Goal: Task Accomplishment & Management: Use online tool/utility

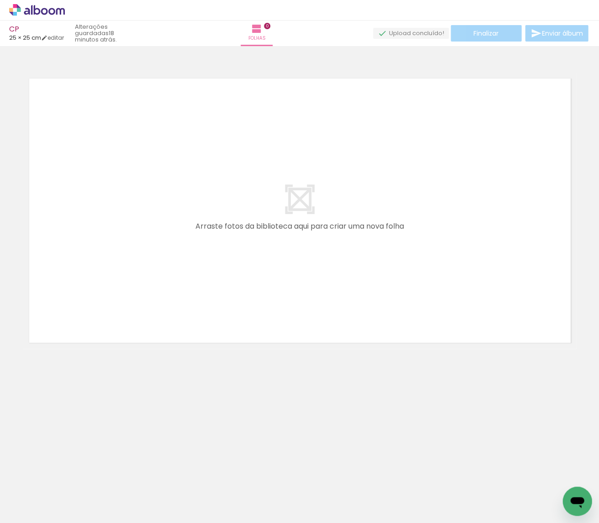
scroll to position [0, 3313]
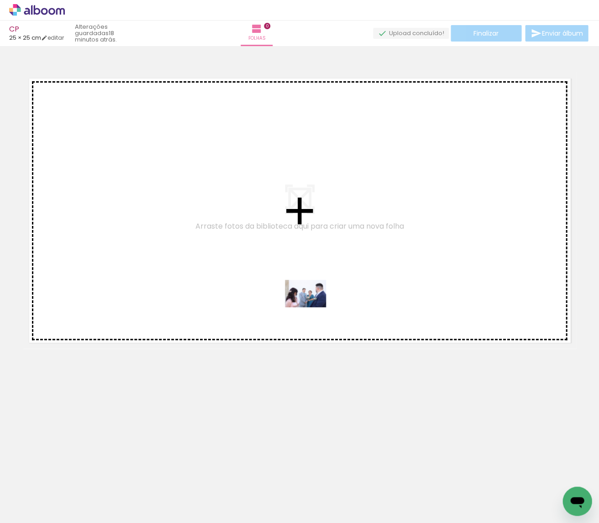
drag, startPoint x: 416, startPoint y: 498, endPoint x: 311, endPoint y: 305, distance: 219.9
click at [311, 305] on quentale-workspace at bounding box center [299, 261] width 599 height 523
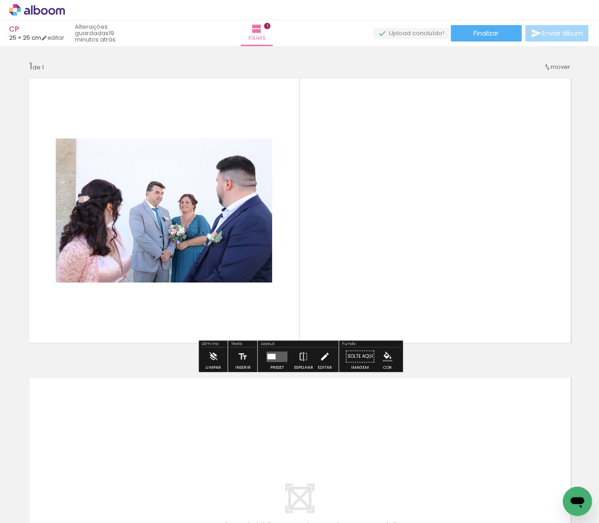
click at [320, 358] on iron-icon at bounding box center [325, 357] width 10 height 18
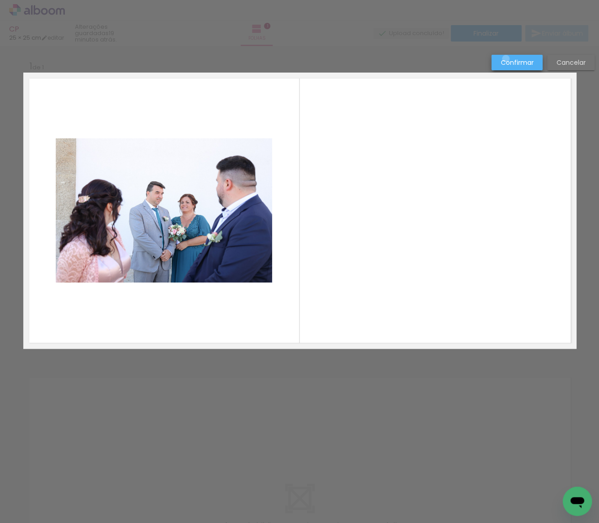
drag, startPoint x: 506, startPoint y: 59, endPoint x: 342, endPoint y: 194, distance: 211.9
click at [0, 0] on slot "Confirmar" at bounding box center [0, 0] width 0 height 0
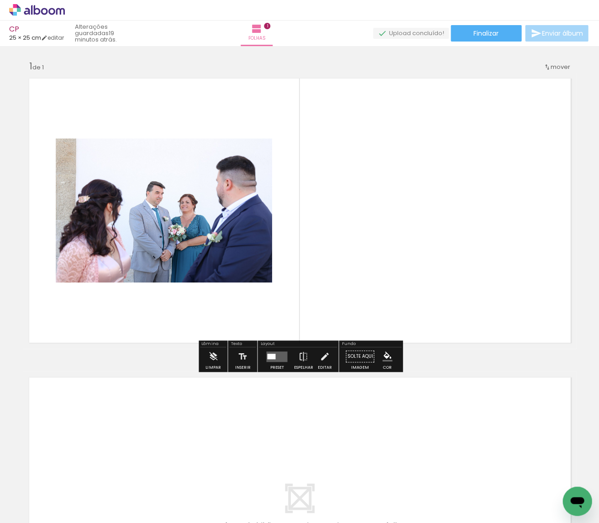
click at [272, 355] on div at bounding box center [271, 355] width 8 height 5
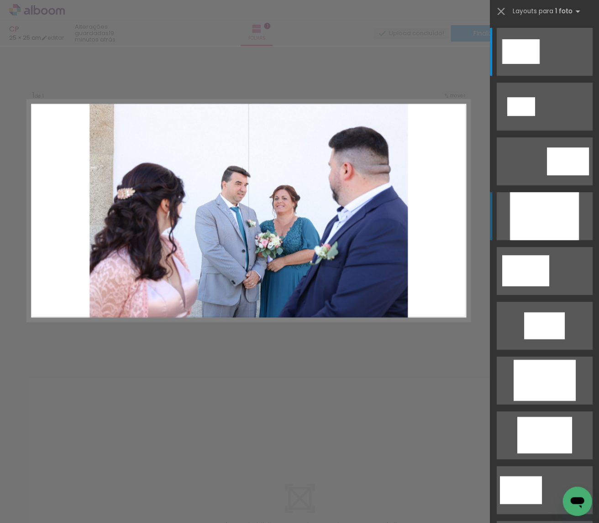
click at [510, 223] on div at bounding box center [544, 216] width 69 height 48
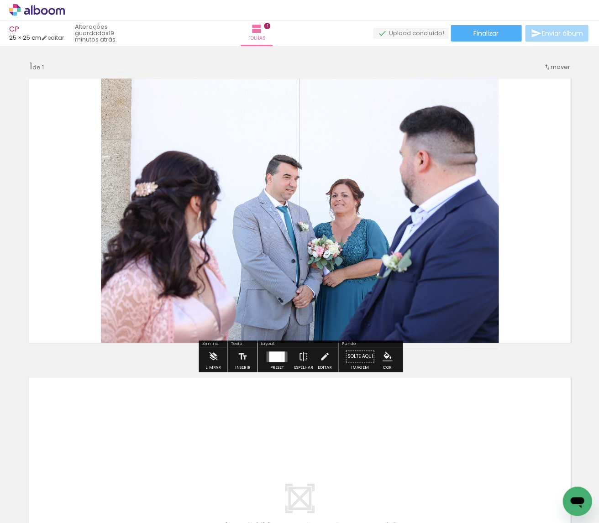
drag, startPoint x: 324, startPoint y: 356, endPoint x: 348, endPoint y: 337, distance: 30.2
click at [324, 356] on iron-icon at bounding box center [325, 357] width 10 height 18
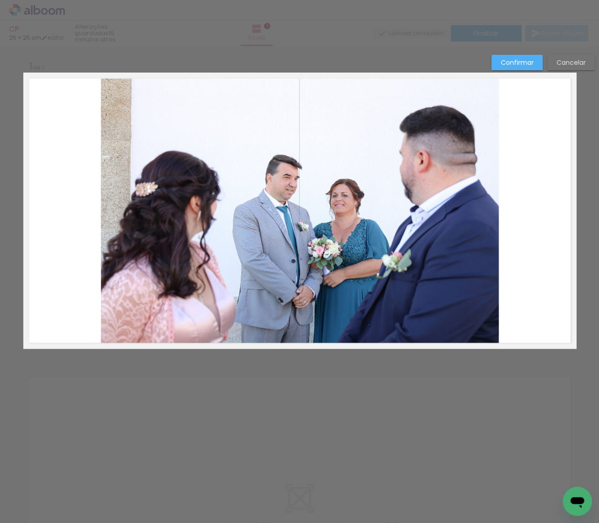
click at [399, 310] on quentale-photo at bounding box center [300, 211] width 398 height 276
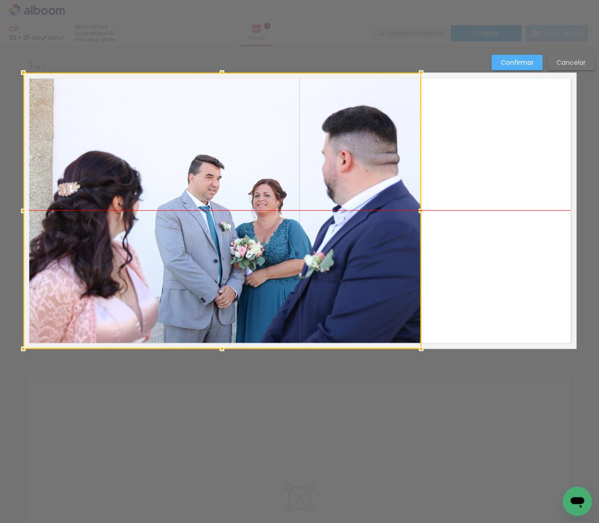
drag, startPoint x: 437, startPoint y: 299, endPoint x: 346, endPoint y: 306, distance: 91.2
click at [346, 306] on div at bounding box center [222, 211] width 398 height 276
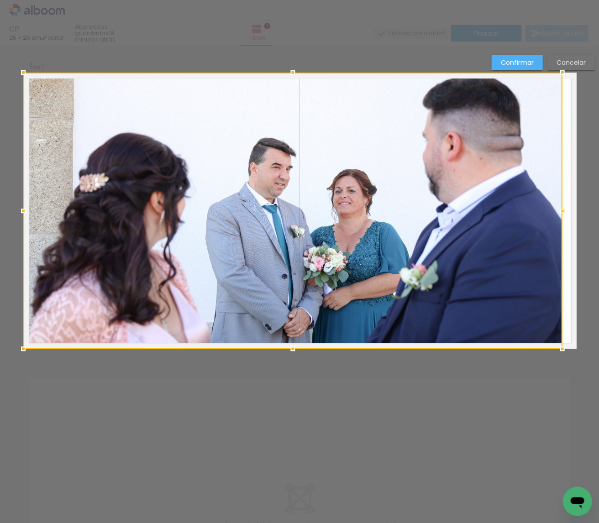
drag, startPoint x: 421, startPoint y: 212, endPoint x: 589, endPoint y: 213, distance: 168.1
click at [589, 213] on div "Inserir folha 1 de 1 Confirmar Cancelar" at bounding box center [299, 356] width 599 height 620
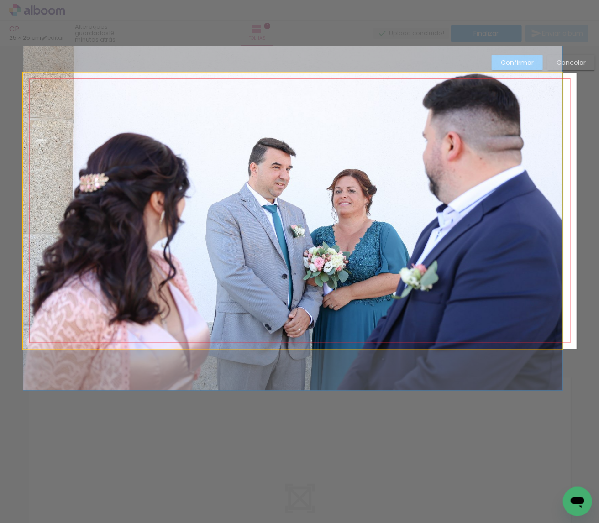
click at [490, 214] on quentale-photo at bounding box center [292, 211] width 539 height 276
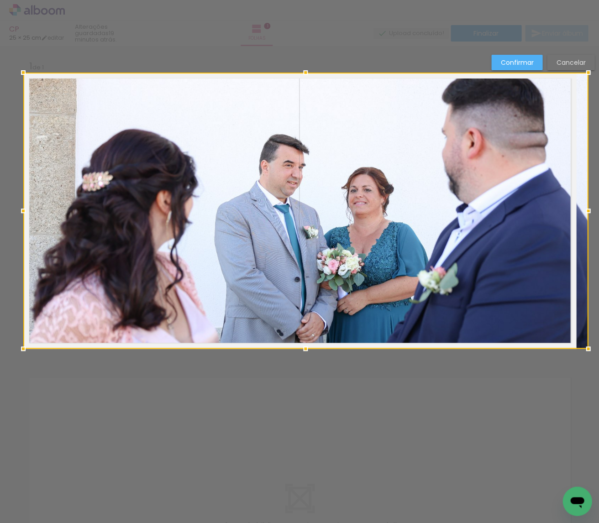
drag, startPoint x: 563, startPoint y: 210, endPoint x: 594, endPoint y: 208, distance: 31.1
click at [594, 208] on div at bounding box center [588, 211] width 18 height 18
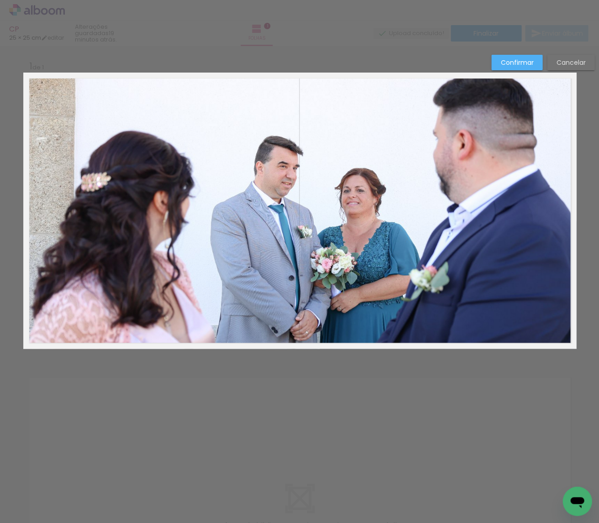
click at [0, 0] on slot "Confirmar" at bounding box center [0, 0] width 0 height 0
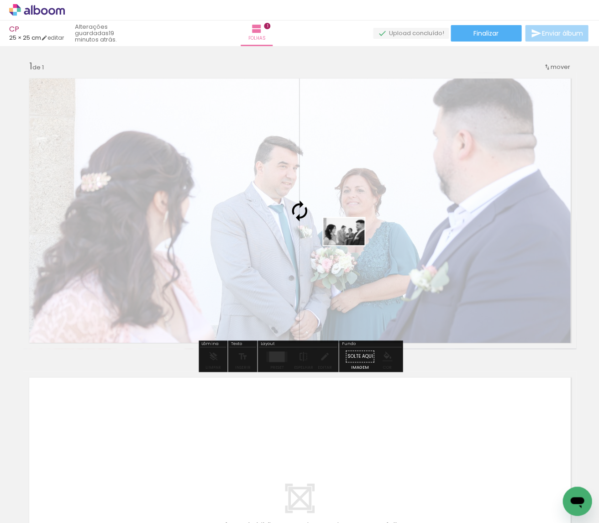
drag, startPoint x: 272, startPoint y: 498, endPoint x: 351, endPoint y: 245, distance: 264.6
click at [351, 245] on quentale-workspace at bounding box center [299, 261] width 599 height 523
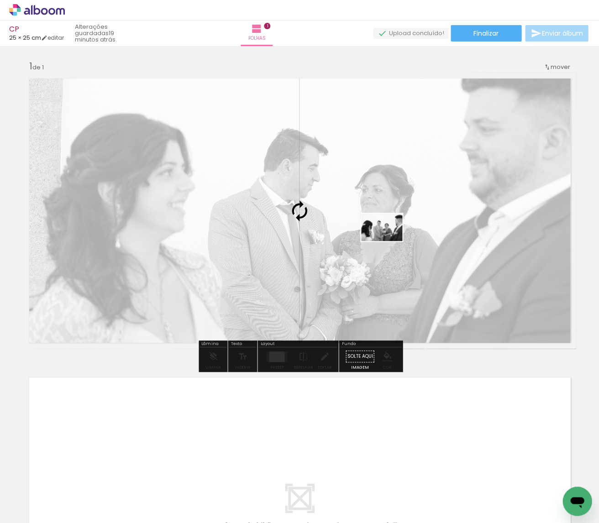
drag, startPoint x: 517, startPoint y: 489, endPoint x: 389, endPoint y: 241, distance: 279.2
click at [389, 241] on quentale-workspace at bounding box center [299, 261] width 599 height 523
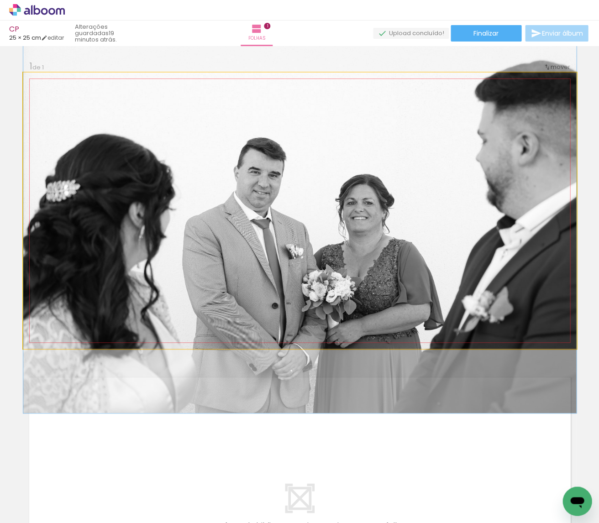
drag, startPoint x: 477, startPoint y: 244, endPoint x: 464, endPoint y: 262, distance: 22.8
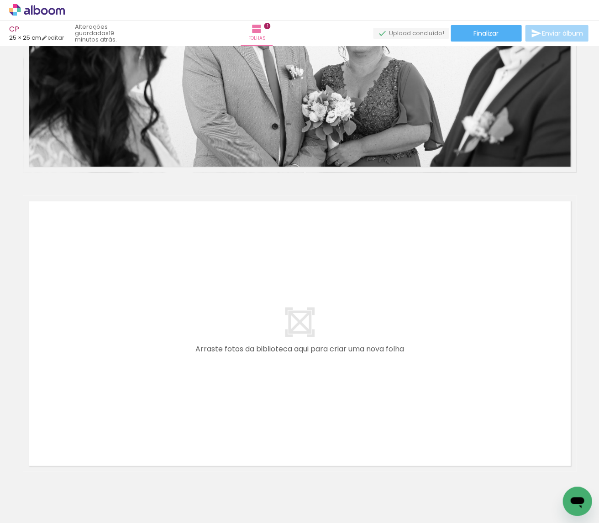
scroll to position [0, 552]
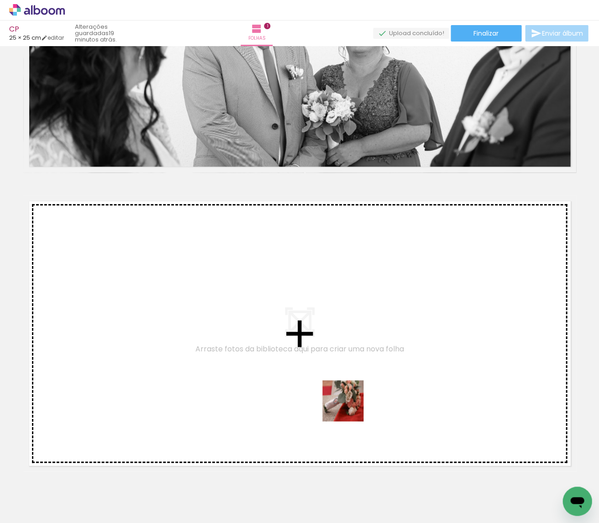
click at [349, 399] on quentale-workspace at bounding box center [299, 261] width 599 height 523
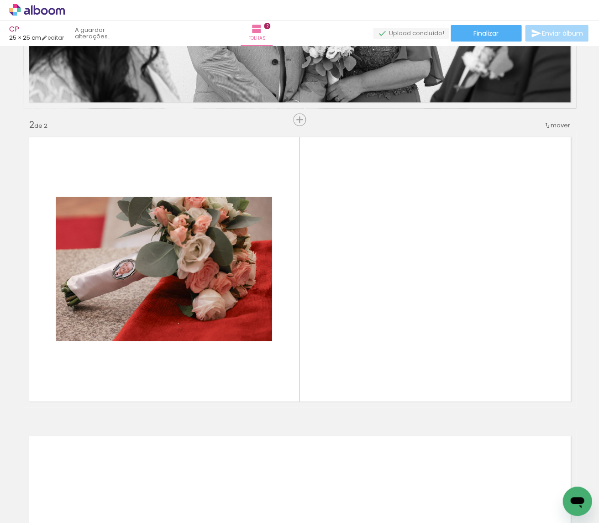
scroll to position [253, 0]
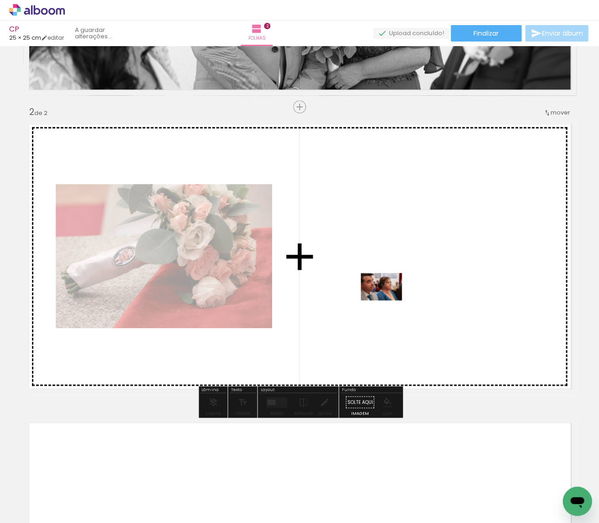
click at [388, 301] on quentale-workspace at bounding box center [299, 261] width 599 height 523
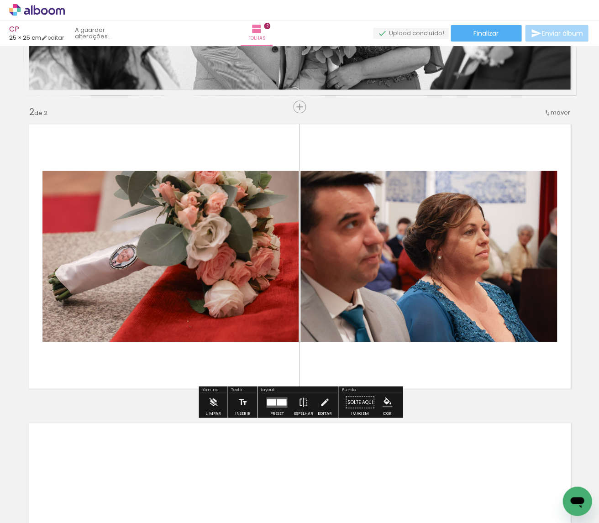
scroll to position [0, 880]
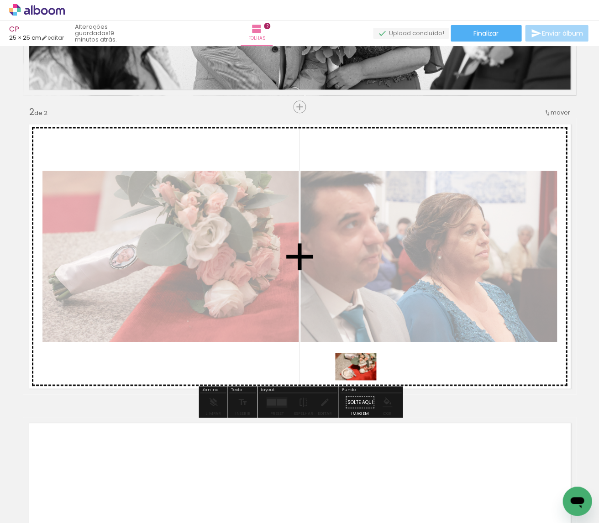
drag, startPoint x: 346, startPoint y: 482, endPoint x: 363, endPoint y: 379, distance: 104.6
click at [363, 379] on quentale-workspace at bounding box center [299, 261] width 599 height 523
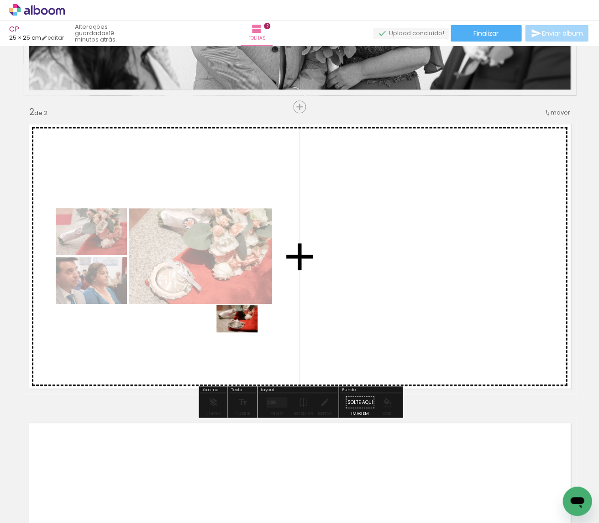
drag, startPoint x: 241, startPoint y: 486, endPoint x: 244, endPoint y: 332, distance: 153.5
click at [244, 332] on quentale-workspace at bounding box center [299, 261] width 599 height 523
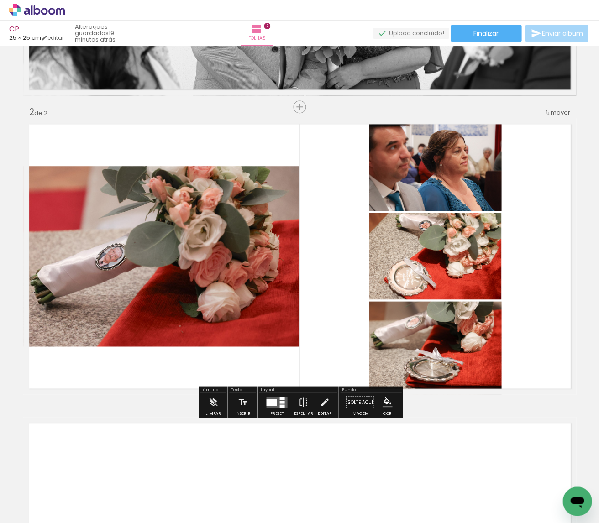
scroll to position [0, 1074]
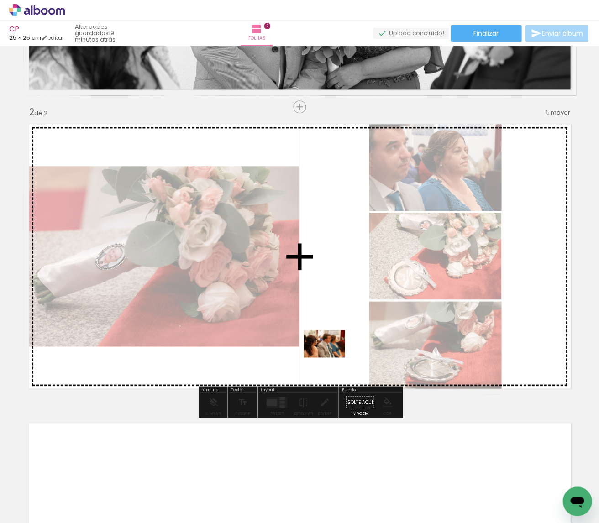
drag, startPoint x: 335, startPoint y: 406, endPoint x: 331, endPoint y: 358, distance: 48.5
click at [331, 358] on quentale-workspace at bounding box center [299, 261] width 599 height 523
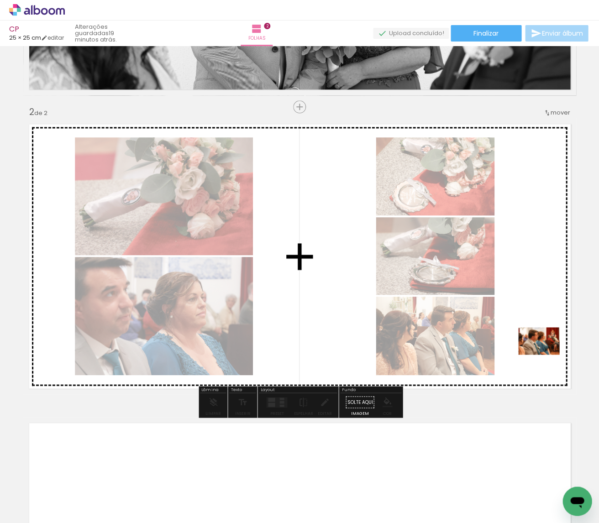
drag, startPoint x: 477, startPoint y: 448, endPoint x: 546, endPoint y: 355, distance: 115.5
click at [546, 355] on quentale-workspace at bounding box center [299, 261] width 599 height 523
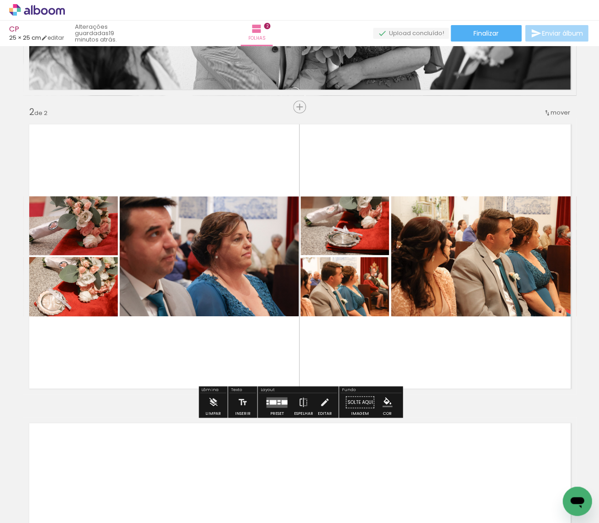
click at [271, 408] on div at bounding box center [276, 402] width 25 height 18
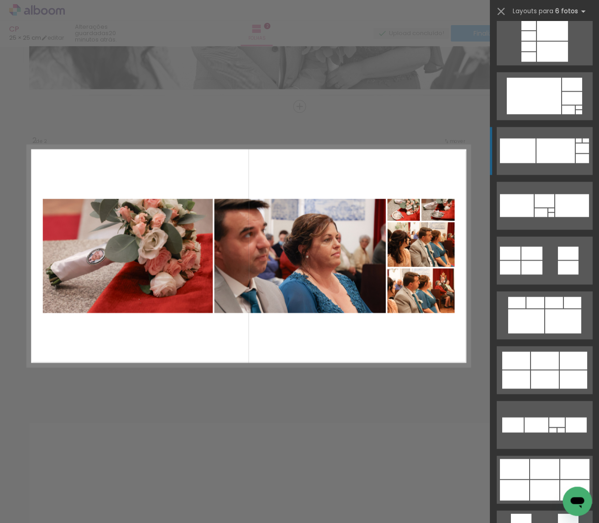
scroll to position [1973, 0]
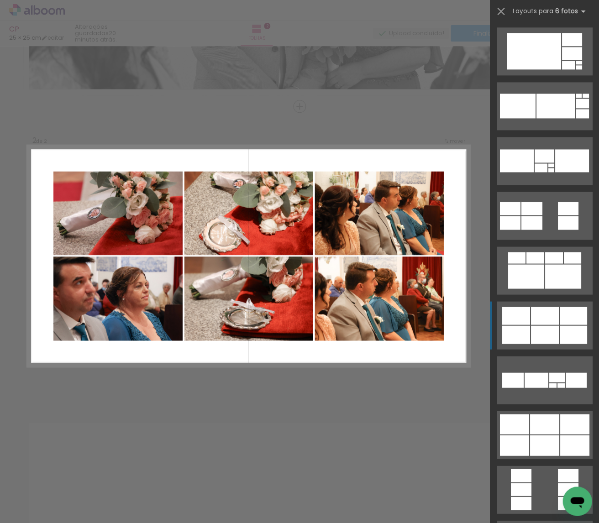
click at [536, 322] on div at bounding box center [545, 316] width 28 height 18
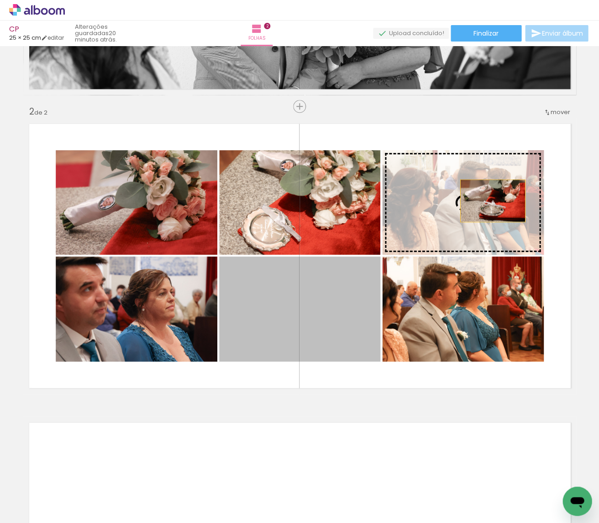
drag, startPoint x: 311, startPoint y: 333, endPoint x: 492, endPoint y: 201, distance: 224.6
click at [0, 0] on slot at bounding box center [0, 0] width 0 height 0
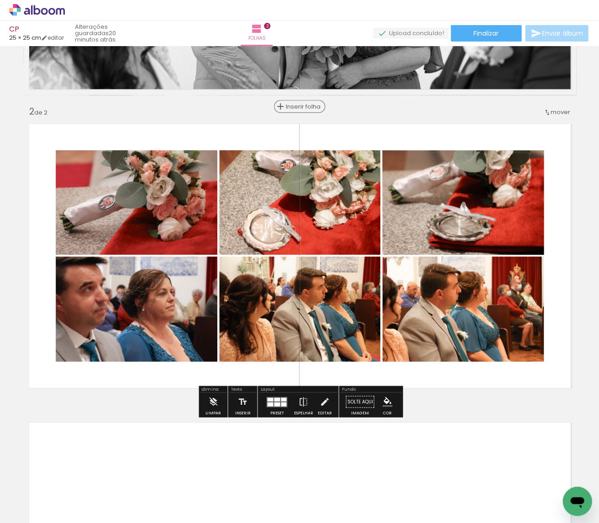
click at [302, 106] on span "Inserir folha" at bounding box center [304, 107] width 36 height 6
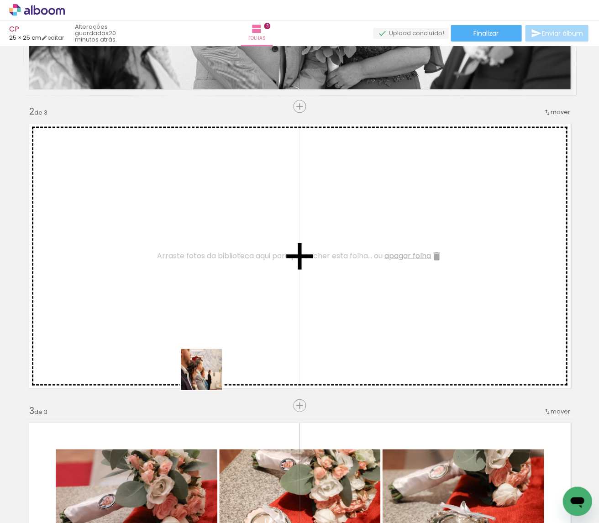
drag, startPoint x: 208, startPoint y: 376, endPoint x: 210, endPoint y: 331, distance: 45.7
click at [210, 331] on quentale-workspace at bounding box center [299, 261] width 599 height 523
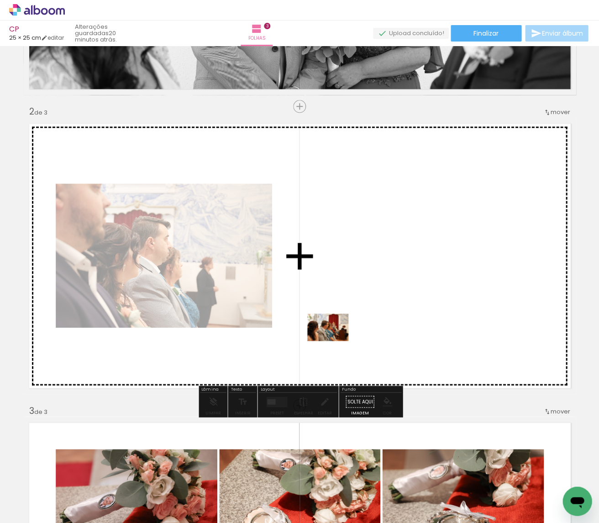
drag, startPoint x: 309, startPoint y: 446, endPoint x: 335, endPoint y: 342, distance: 107.2
click at [335, 342] on quentale-workspace at bounding box center [299, 261] width 599 height 523
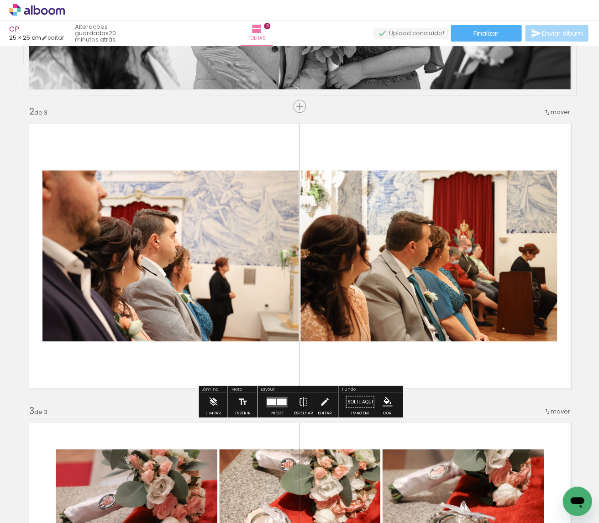
scroll to position [0, 1251]
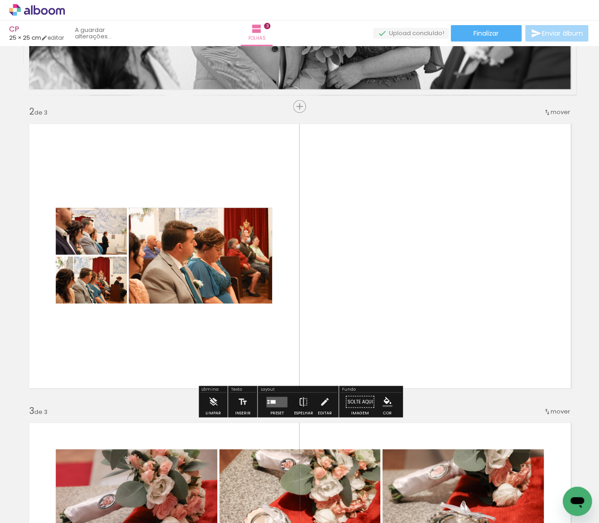
drag, startPoint x: 335, startPoint y: 481, endPoint x: 354, endPoint y: 363, distance: 120.3
click at [354, 363] on quentale-workspace at bounding box center [299, 261] width 599 height 523
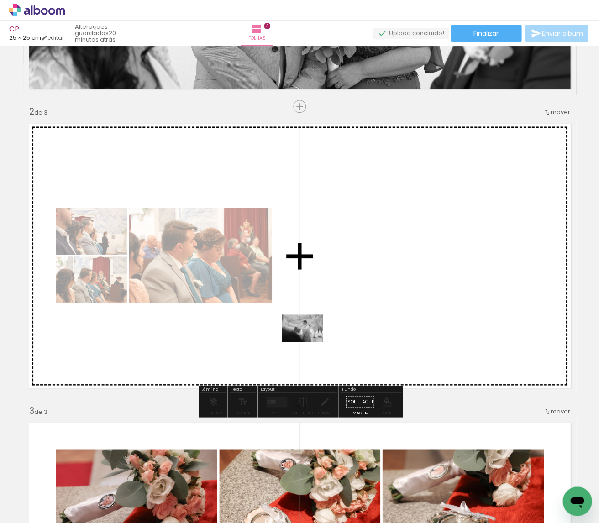
drag, startPoint x: 233, startPoint y: 476, endPoint x: 309, endPoint y: 342, distance: 153.6
click at [309, 342] on quentale-workspace at bounding box center [299, 261] width 599 height 523
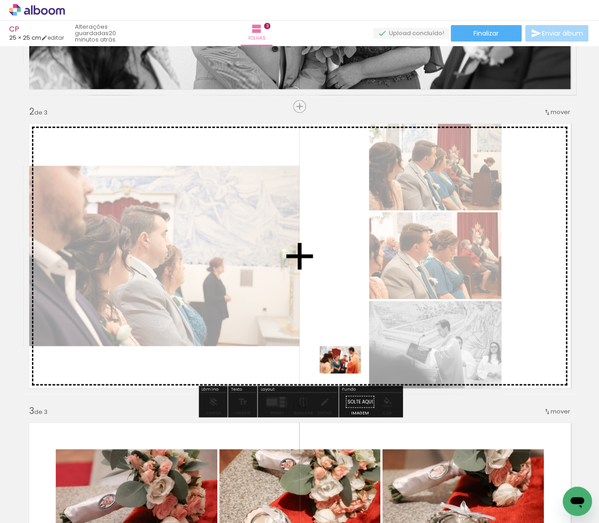
drag, startPoint x: 439, startPoint y: 485, endPoint x: 347, endPoint y: 371, distance: 146.8
click at [347, 371] on quentale-workspace at bounding box center [299, 261] width 599 height 523
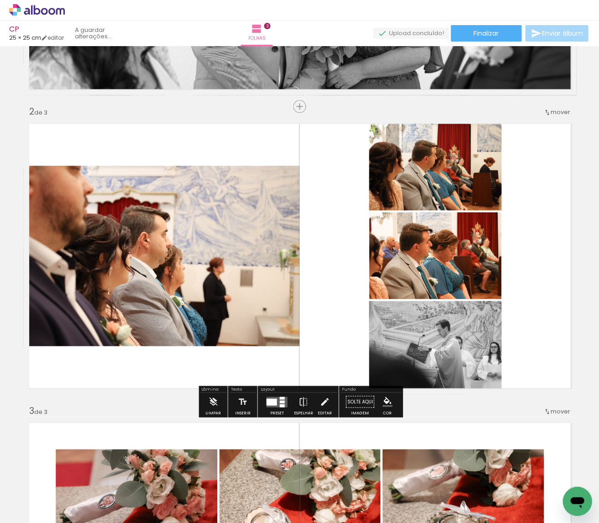
drag, startPoint x: 421, startPoint y: 349, endPoint x: 446, endPoint y: 405, distance: 60.3
click at [284, 402] on quentale-layouter at bounding box center [276, 401] width 21 height 11
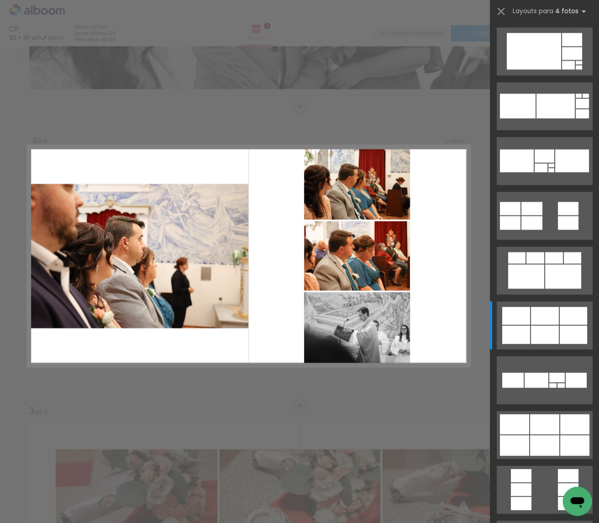
scroll to position [0, 0]
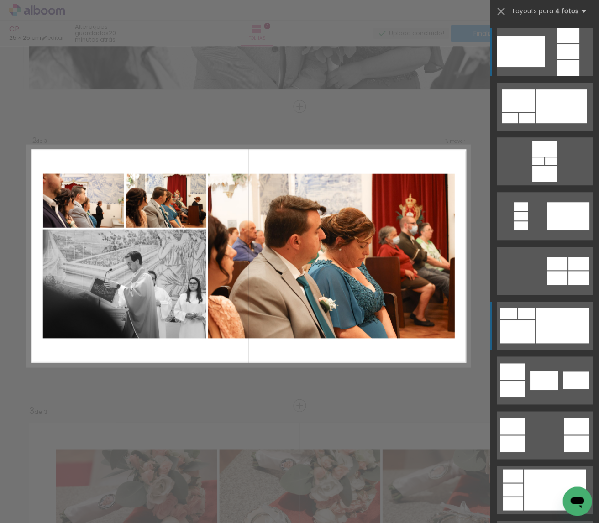
click at [538, 329] on div at bounding box center [562, 326] width 53 height 36
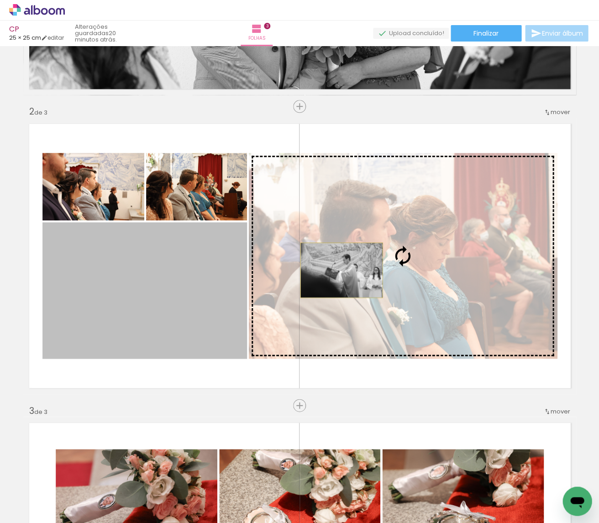
drag, startPoint x: 209, startPoint y: 279, endPoint x: 341, endPoint y: 270, distance: 132.7
click at [0, 0] on slot at bounding box center [0, 0] width 0 height 0
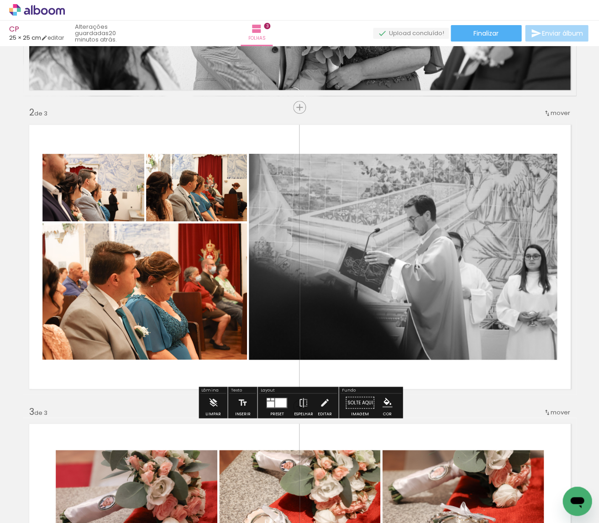
scroll to position [246, 0]
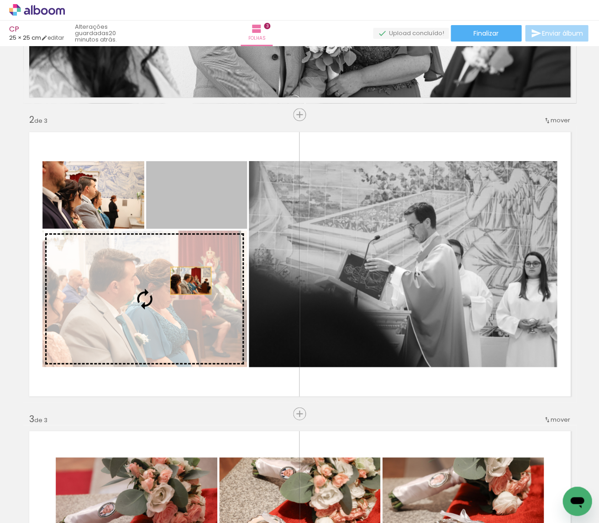
drag, startPoint x: 201, startPoint y: 207, endPoint x: 190, endPoint y: 281, distance: 74.7
click at [0, 0] on slot at bounding box center [0, 0] width 0 height 0
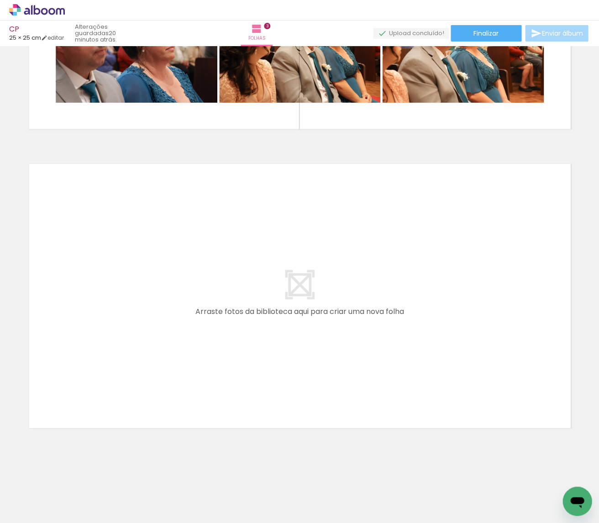
scroll to position [0, 1560]
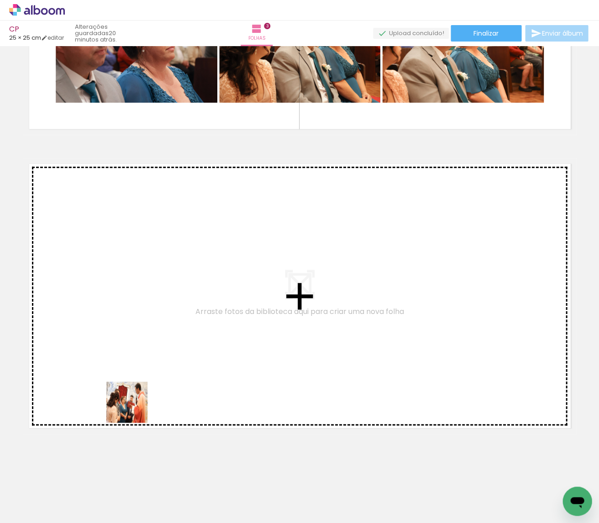
click at [134, 390] on quentale-workspace at bounding box center [299, 261] width 599 height 523
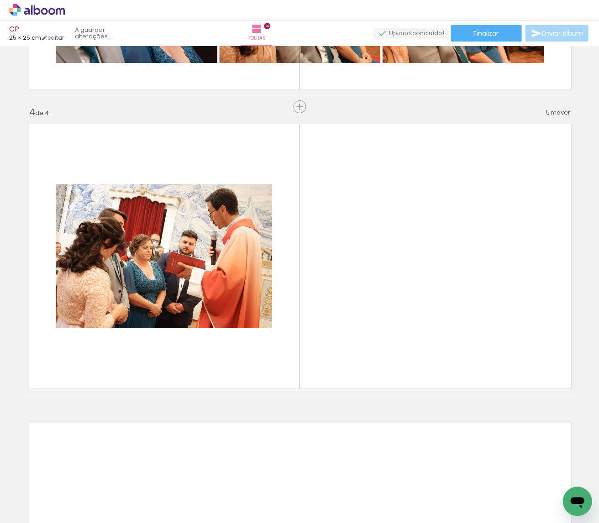
scroll to position [852, 0]
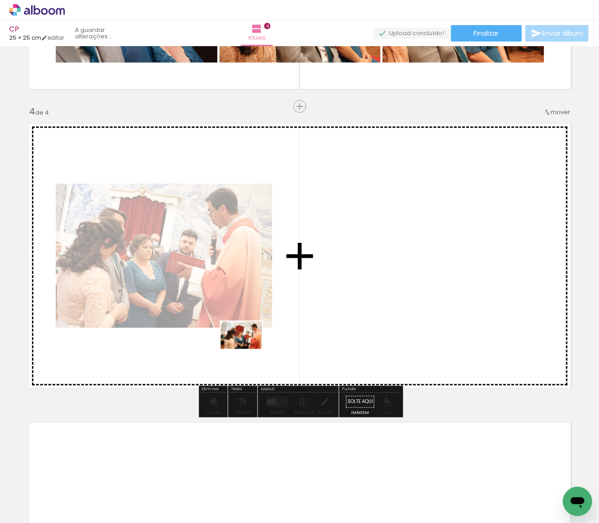
drag, startPoint x: 172, startPoint y: 495, endPoint x: 247, endPoint y: 352, distance: 160.7
click at [247, 352] on quentale-workspace at bounding box center [299, 261] width 599 height 523
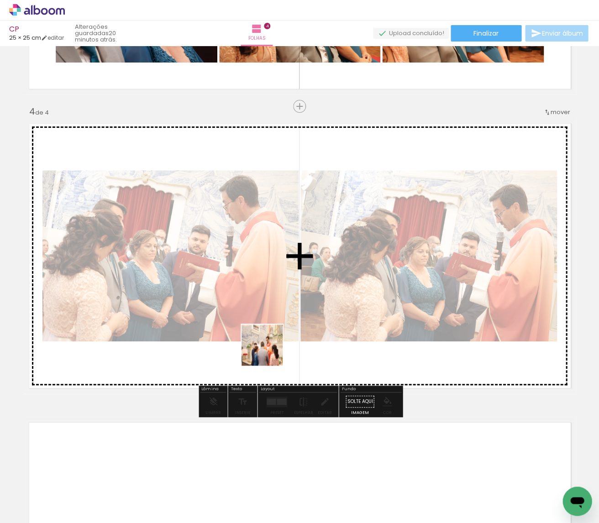
drag, startPoint x: 228, startPoint y: 488, endPoint x: 269, endPoint y: 344, distance: 149.0
click at [269, 344] on quentale-workspace at bounding box center [299, 261] width 599 height 523
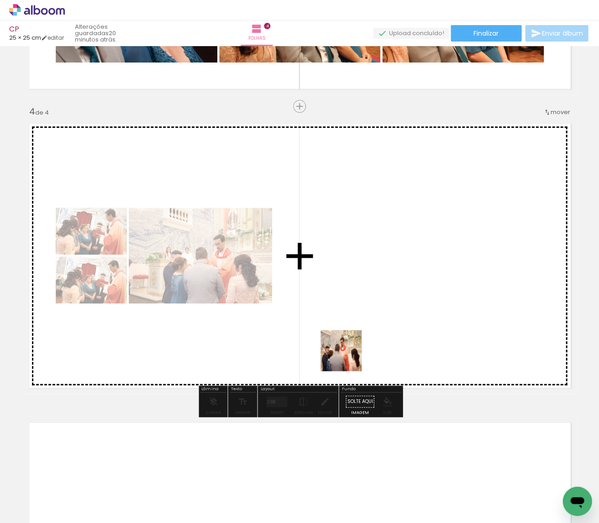
drag, startPoint x: 326, startPoint y: 497, endPoint x: 350, endPoint y: 335, distance: 163.9
click at [350, 335] on quentale-workspace at bounding box center [299, 261] width 599 height 523
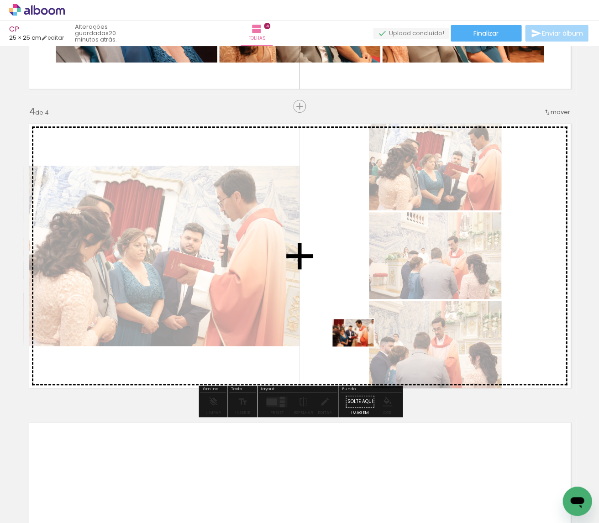
drag, startPoint x: 380, startPoint y: 474, endPoint x: 356, endPoint y: 344, distance: 131.9
click at [356, 344] on quentale-workspace at bounding box center [299, 261] width 599 height 523
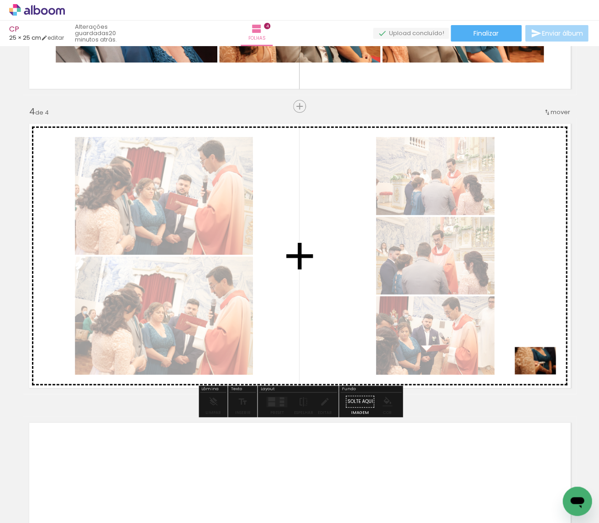
drag, startPoint x: 475, startPoint y: 452, endPoint x: 542, endPoint y: 376, distance: 101.0
click at [542, 376] on quentale-workspace at bounding box center [299, 261] width 599 height 523
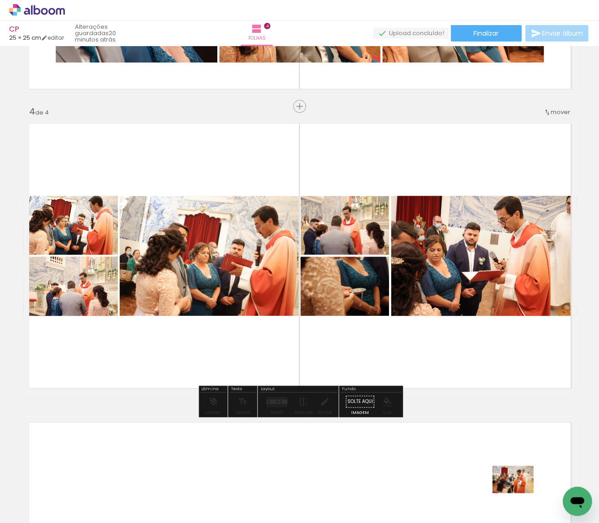
drag, startPoint x: 527, startPoint y: 488, endPoint x: 524, endPoint y: 500, distance: 12.7
click at [527, 501] on div at bounding box center [525, 493] width 45 height 30
click at [278, 402] on div at bounding box center [278, 403] width 3 height 2
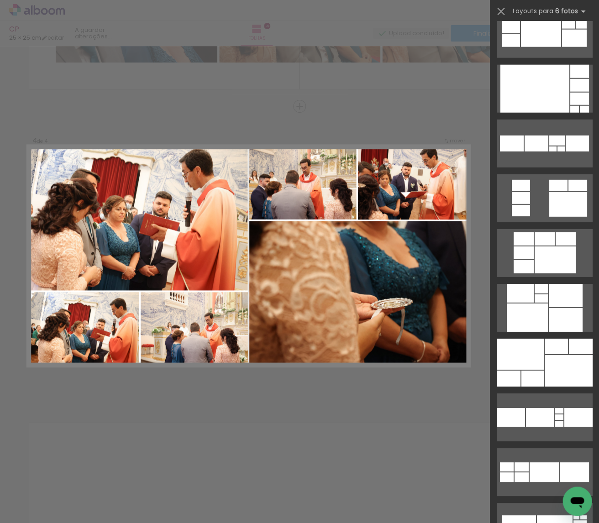
scroll to position [511, 0]
click at [551, 374] on div at bounding box center [568, 371] width 47 height 32
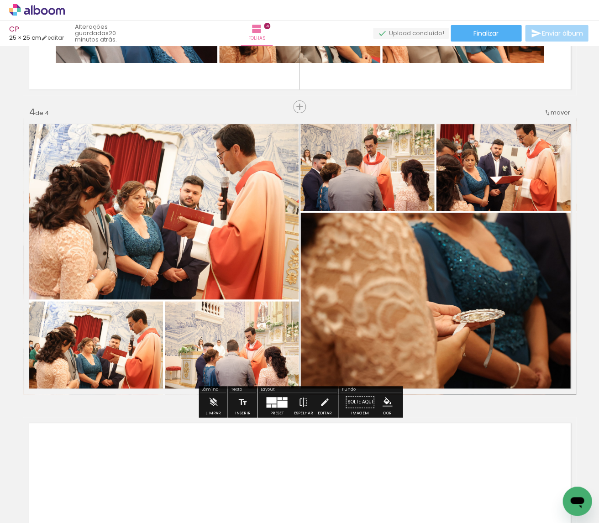
scroll to position [853, 0]
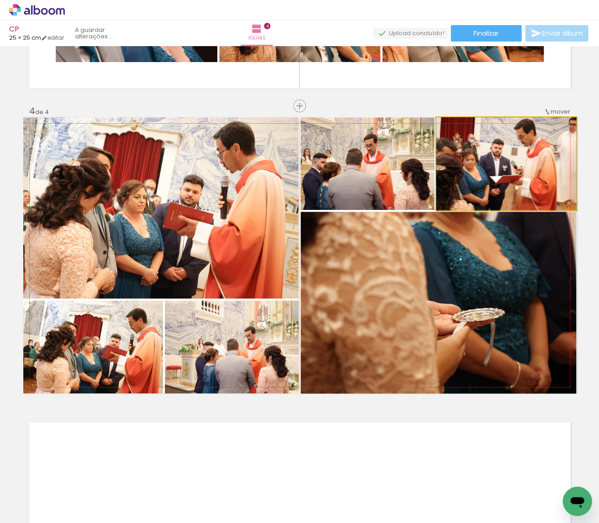
drag, startPoint x: 510, startPoint y: 168, endPoint x: 510, endPoint y: 174, distance: 5.9
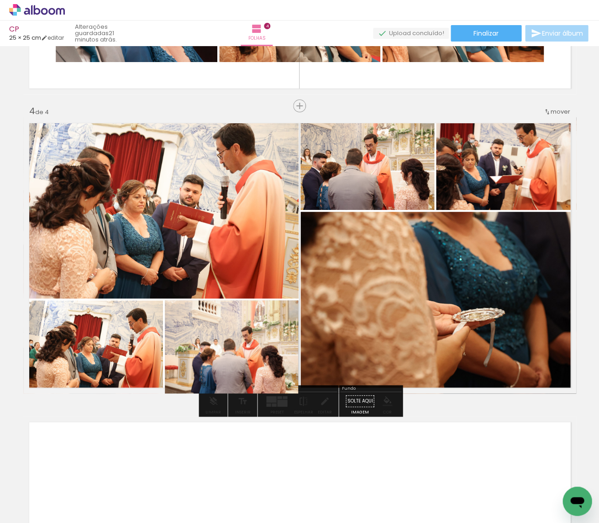
drag, startPoint x: 257, startPoint y: 349, endPoint x: 239, endPoint y: 332, distance: 24.9
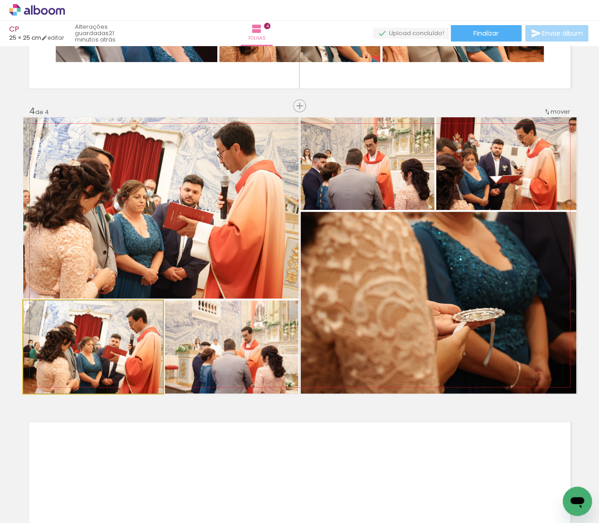
drag, startPoint x: 108, startPoint y: 354, endPoint x: 103, endPoint y: 340, distance: 15.0
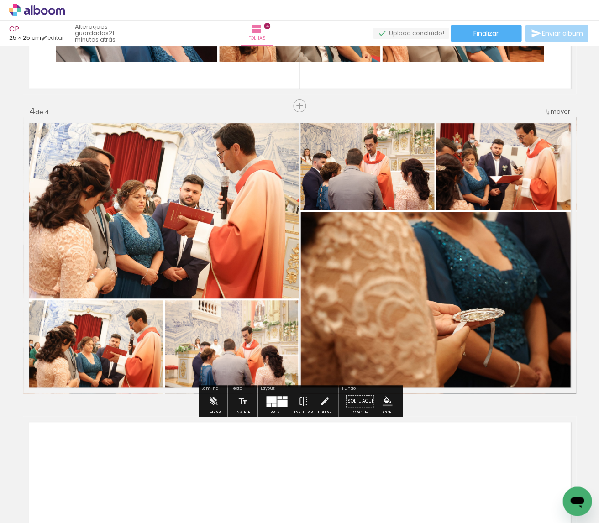
scroll to position [902, 0]
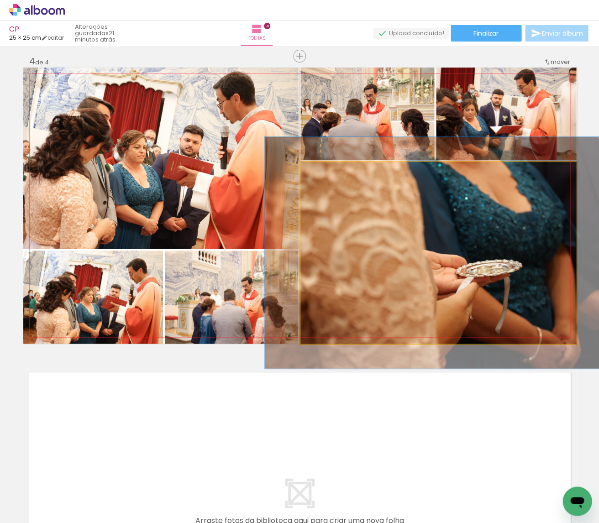
type paper-slider "126"
drag, startPoint x: 321, startPoint y: 171, endPoint x: 423, endPoint y: 218, distance: 111.8
click at [330, 173] on div at bounding box center [330, 172] width 8 height 8
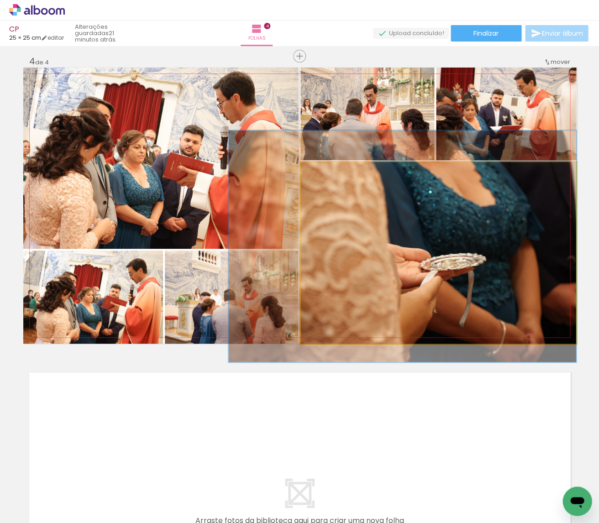
drag, startPoint x: 495, startPoint y: 265, endPoint x: 448, endPoint y: 258, distance: 48.4
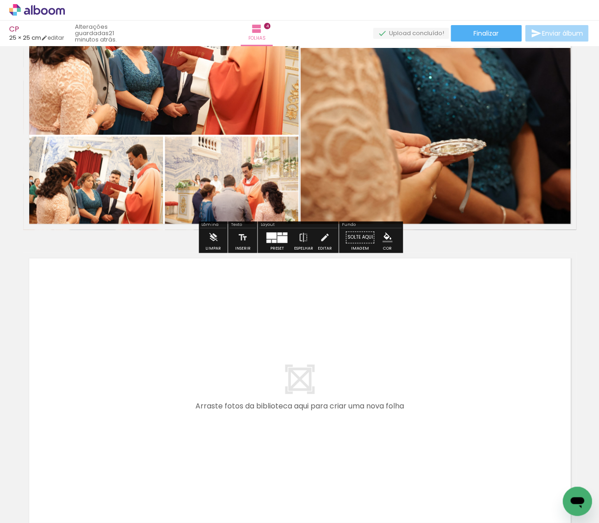
scroll to position [0, 1764]
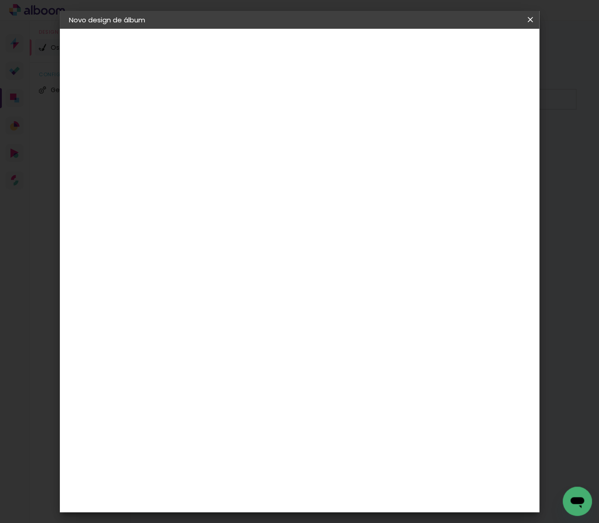
click at [327, 132] on paper-item "Tamanho Livre" at bounding box center [294, 140] width 65 height 24
click at [346, 54] on paper-button "Avançar" at bounding box center [323, 48] width 45 height 16
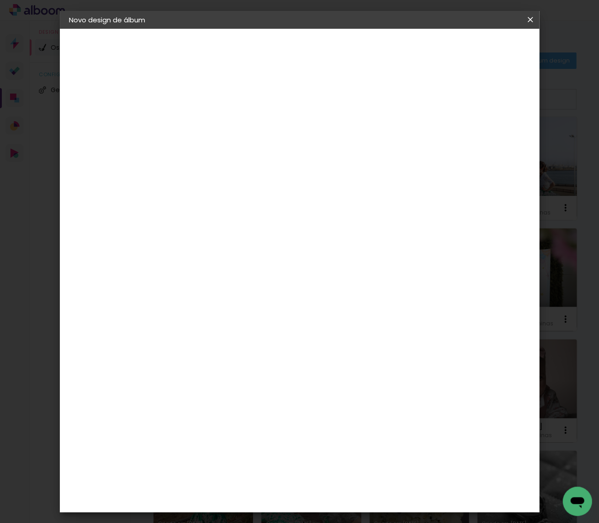
click at [198, 230] on input "30" at bounding box center [190, 232] width 24 height 14
type input "3"
type input "25"
type paper-input "25"
click at [355, 306] on input "60" at bounding box center [353, 306] width 24 height 14
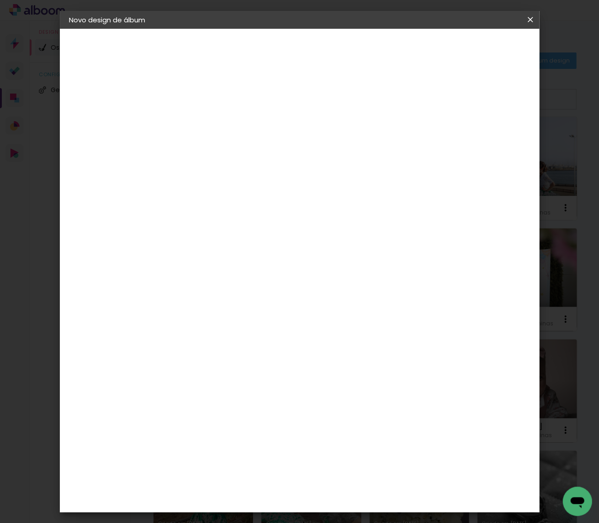
click at [358, 305] on input "60" at bounding box center [353, 306] width 24 height 14
type input "50"
type paper-input "50"
click at [489, 42] on paper-button "Iniciar design" at bounding box center [459, 48] width 60 height 16
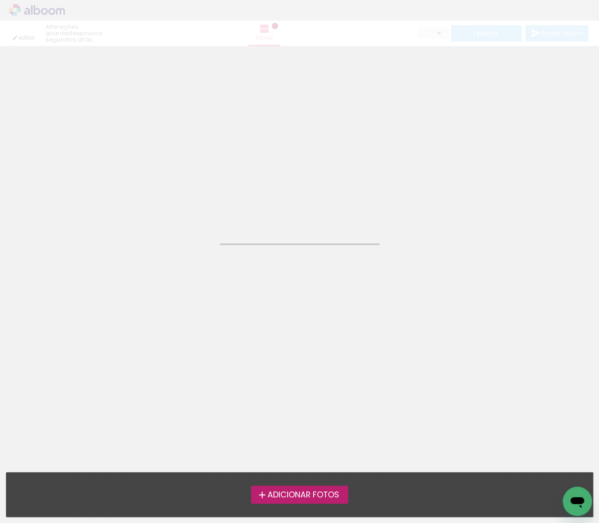
type input "25"
type input "50"
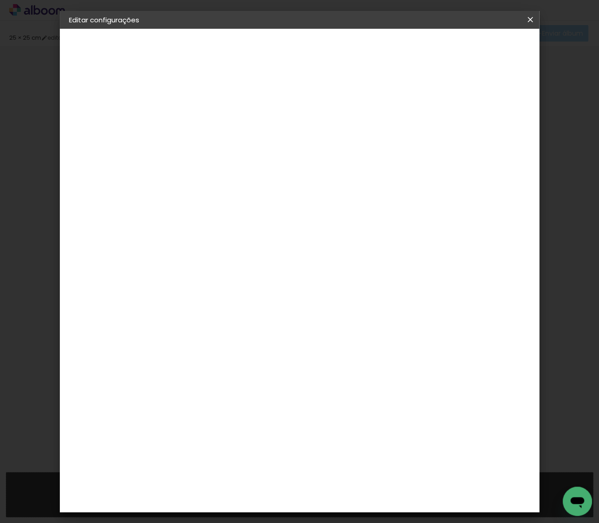
click at [532, 21] on iron-icon at bounding box center [530, 19] width 11 height 9
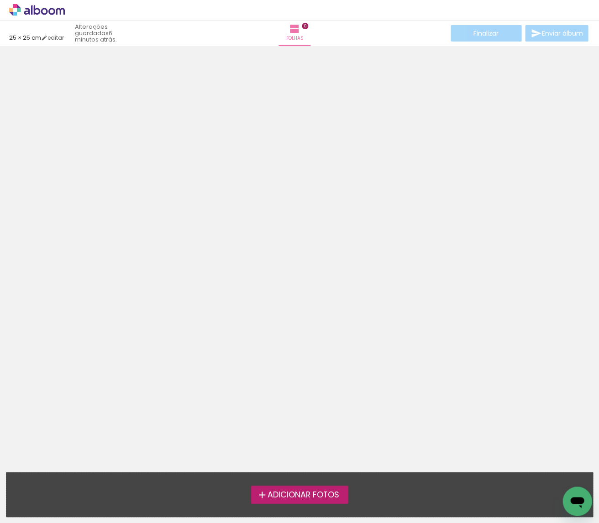
click at [50, 12] on icon at bounding box center [37, 10] width 56 height 12
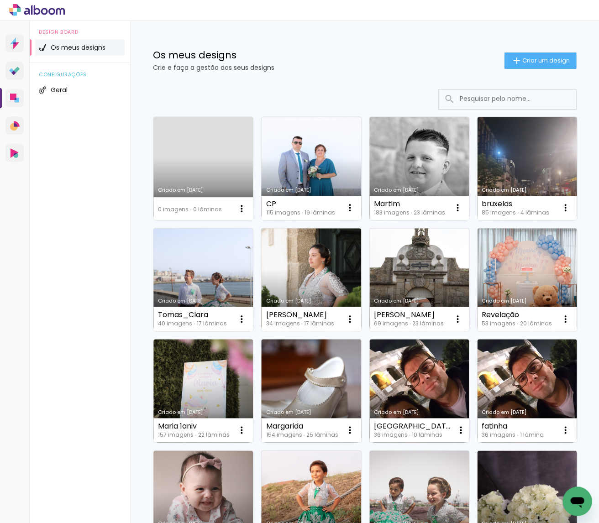
click at [414, 152] on link "Criado em [DATE]" at bounding box center [419, 168] width 100 height 103
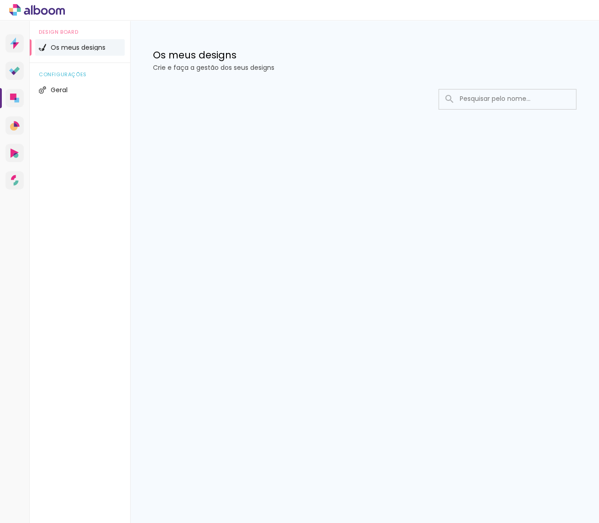
click at [215, 28] on div "Os meus designs Crie e faça a gestão dos seus designs" at bounding box center [364, 50] width 469 height 59
